Goal: Task Accomplishment & Management: Use online tool/utility

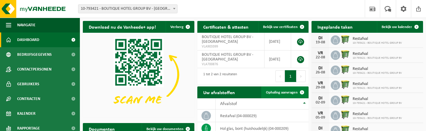
click at [290, 94] on span "Ophaling aanvragen" at bounding box center [282, 93] width 32 height 4
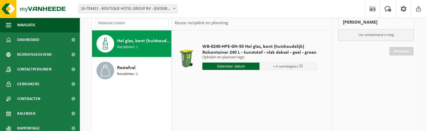
scroll to position [43, 0]
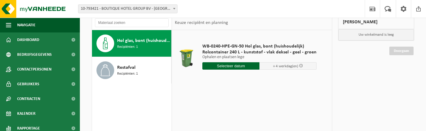
click at [225, 67] on input "text" at bounding box center [230, 65] width 57 height 7
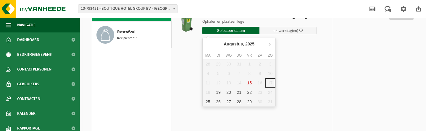
scroll to position [78, 0]
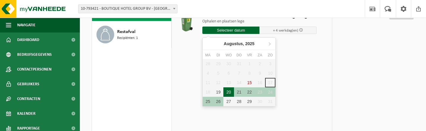
click at [227, 92] on div "20" at bounding box center [228, 92] width 10 height 9
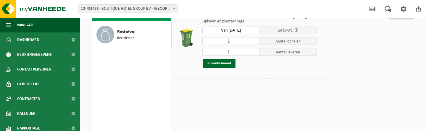
click at [229, 30] on input "Van 2025-08-20" at bounding box center [230, 30] width 57 height 7
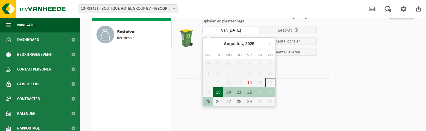
click at [218, 91] on div "19" at bounding box center [218, 92] width 10 height 9
type input "Van 2025-08-19"
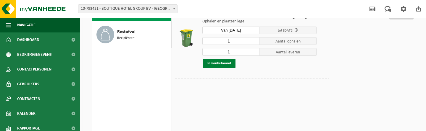
click at [228, 65] on button "In winkelmand" at bounding box center [219, 63] width 33 height 9
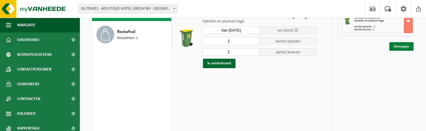
click at [408, 42] on link "Doorgaan" at bounding box center [402, 46] width 24 height 9
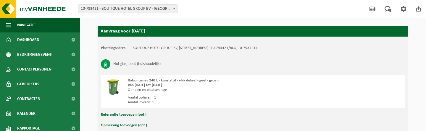
scroll to position [56, 0]
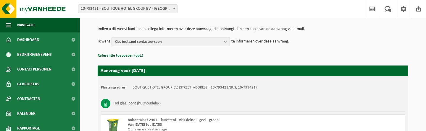
click at [191, 44] on span "Kies bestaand contactpersoon" at bounding box center [168, 42] width 107 height 9
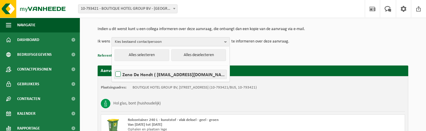
click at [180, 71] on label "Zeno De Hondt ( zeno.hotelsablon@gmail.com )" at bounding box center [170, 74] width 112 height 9
click at [113, 67] on input "Zeno De Hondt ( zeno.hotelsablon@gmail.com )" at bounding box center [113, 67] width 0 height 0
checkbox input "true"
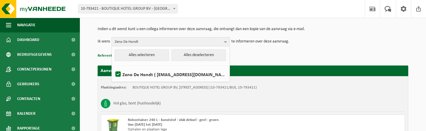
click at [317, 123] on div "Rolcontainer 240 L - kunststof - vlak deksel - geel - groen Van 2025-08-19 tot …" at bounding box center [253, 131] width 304 height 33
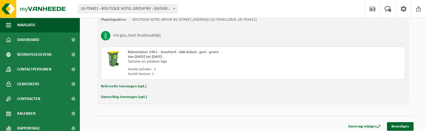
scroll to position [126, 0]
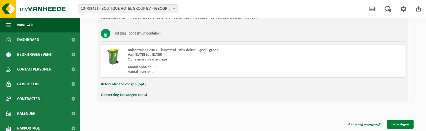
click at [401, 128] on link "Bevestigen" at bounding box center [400, 124] width 27 height 9
